Goal: Task Accomplishment & Management: Manage account settings

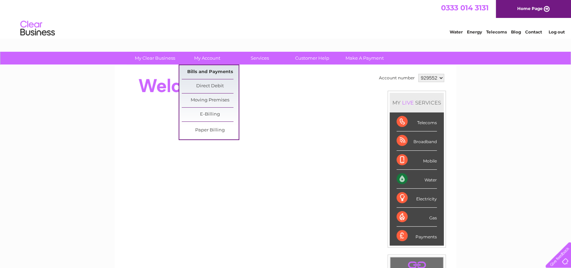
click at [218, 69] on link "Bills and Payments" at bounding box center [210, 72] width 57 height 14
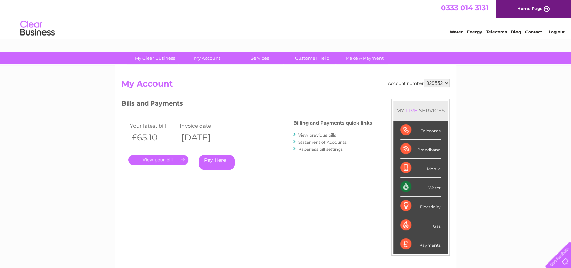
click at [169, 160] on link "." at bounding box center [158, 160] width 60 height 10
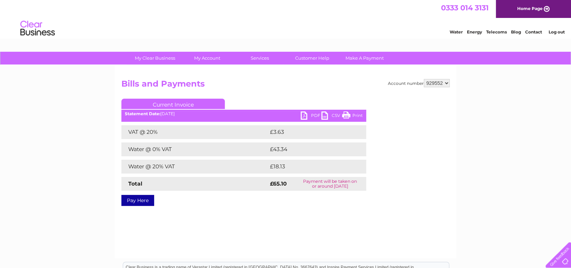
click at [307, 116] on link "PDF" at bounding box center [311, 116] width 21 height 10
click at [548, 32] on link "Log out" at bounding box center [556, 31] width 16 height 5
